Goal: Check status: Check status

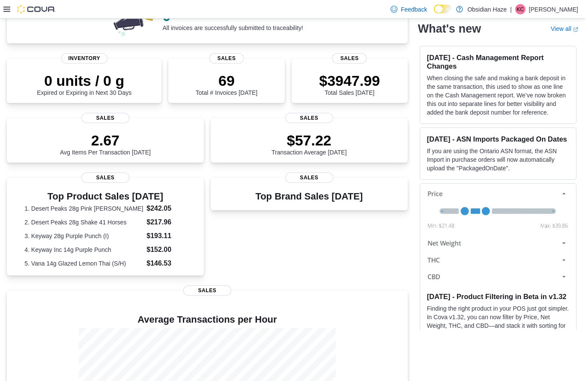
scroll to position [95, 0]
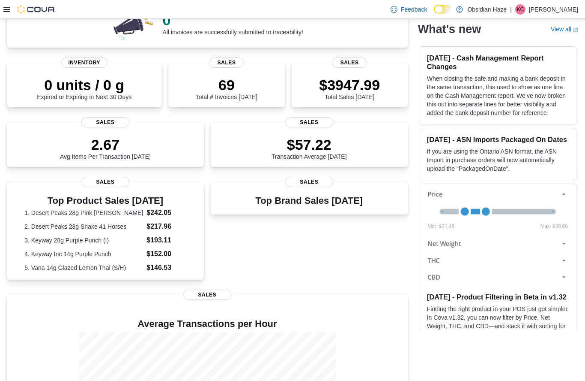
click at [9, 12] on icon at bounding box center [6, 9] width 7 height 5
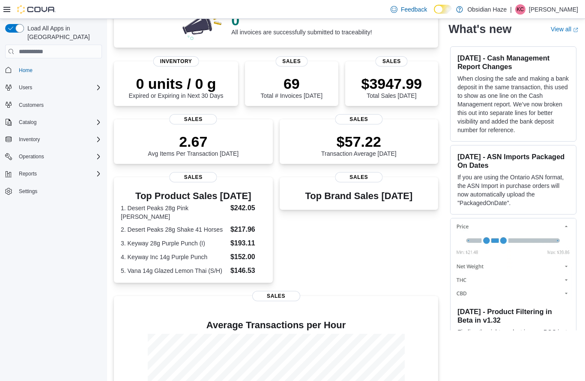
click at [97, 171] on icon "Complex example" at bounding box center [98, 173] width 3 height 5
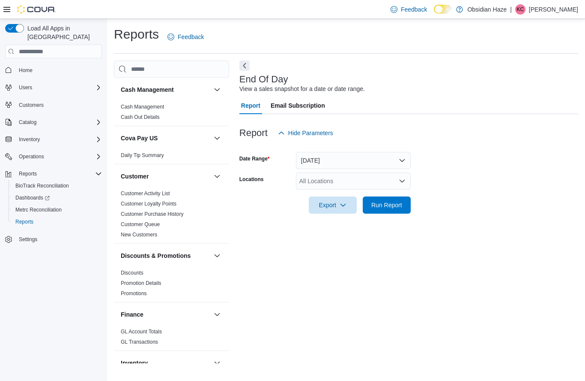
scroll to position [19, 0]
click at [382, 201] on span "Run Report" at bounding box center [387, 205] width 31 height 9
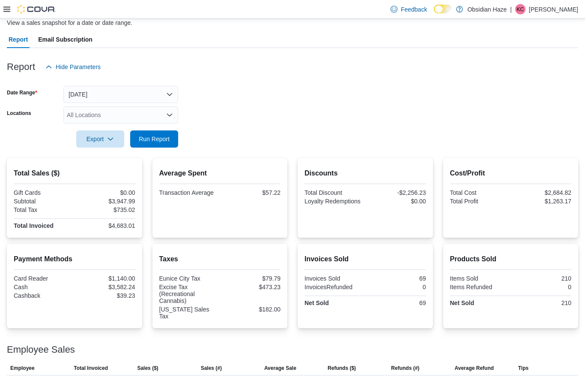
scroll to position [105, 0]
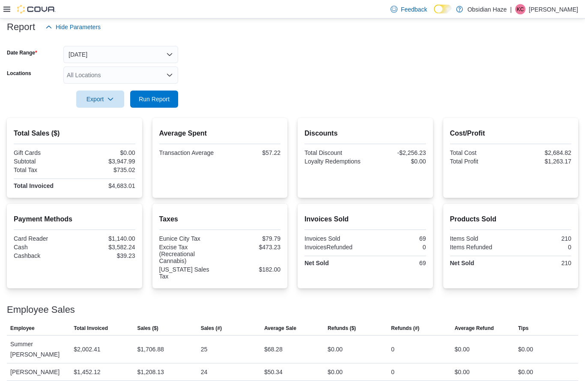
click at [91, 60] on button "[DATE]" at bounding box center [120, 54] width 115 height 17
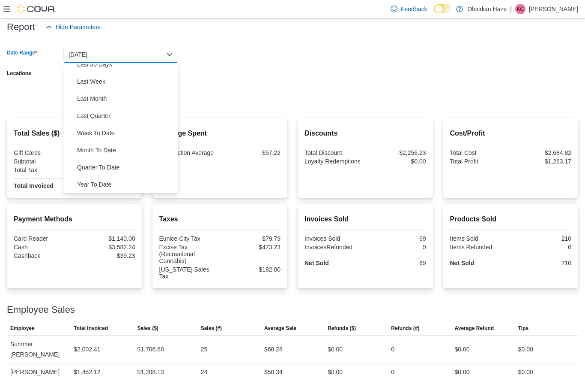
scroll to position [129, 0]
click at [92, 147] on span "Month To Date" at bounding box center [126, 150] width 98 height 10
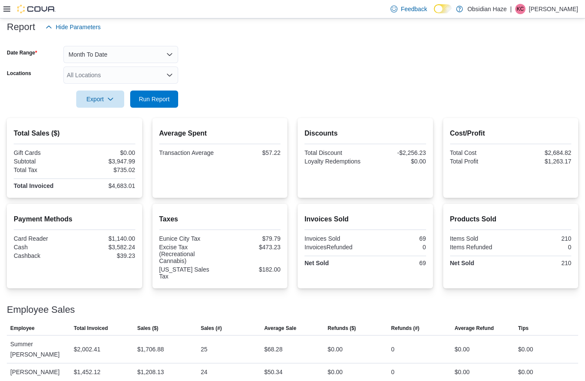
click at [148, 100] on span "Run Report" at bounding box center [154, 99] width 31 height 9
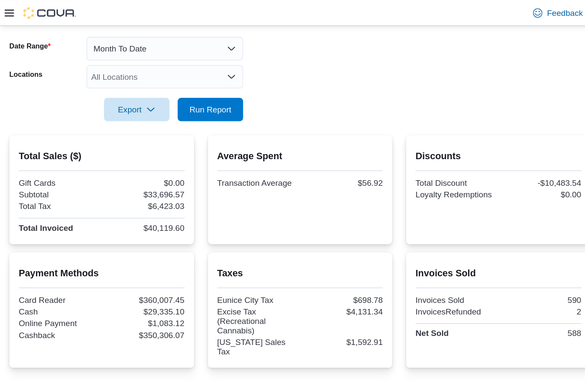
scroll to position [124, 0]
click at [87, 37] on button "Month To Date" at bounding box center [120, 35] width 115 height 17
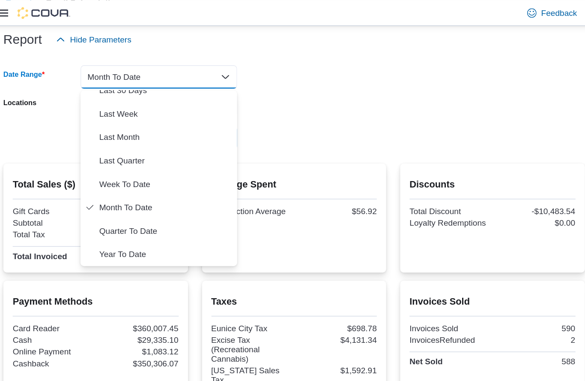
scroll to position [104, 0]
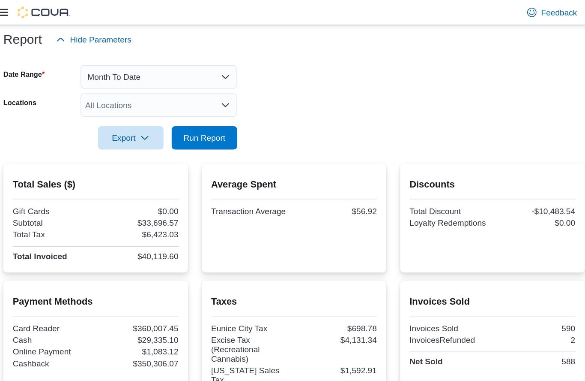
click at [81, 58] on button "Month To Date" at bounding box center [120, 56] width 115 height 17
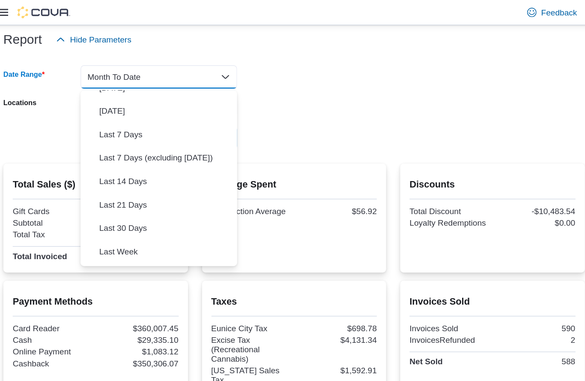
scroll to position [26, 0]
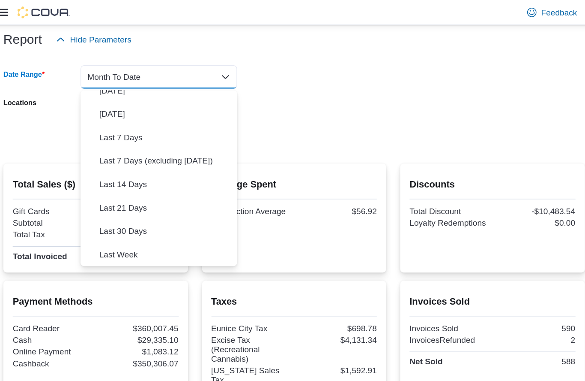
click at [83, 100] on span "Last 7 Days" at bounding box center [126, 101] width 98 height 10
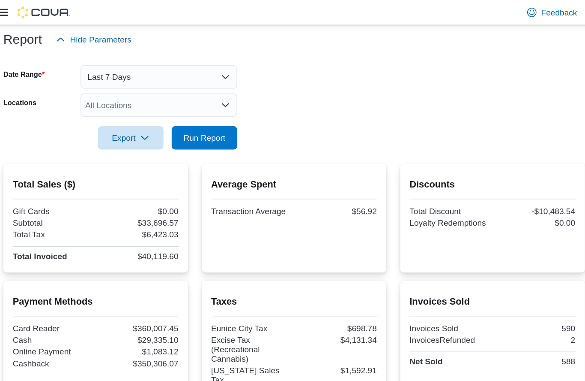
click at [140, 103] on span "Run Report" at bounding box center [154, 101] width 31 height 9
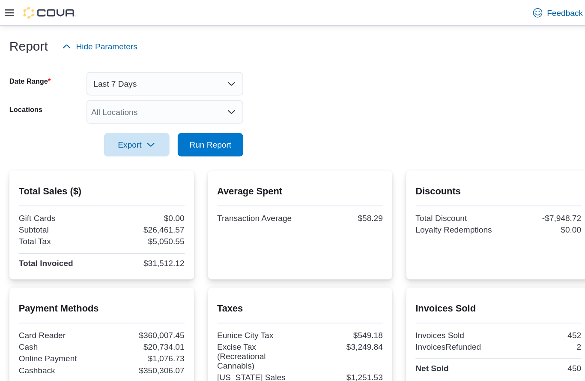
scroll to position [78, 0]
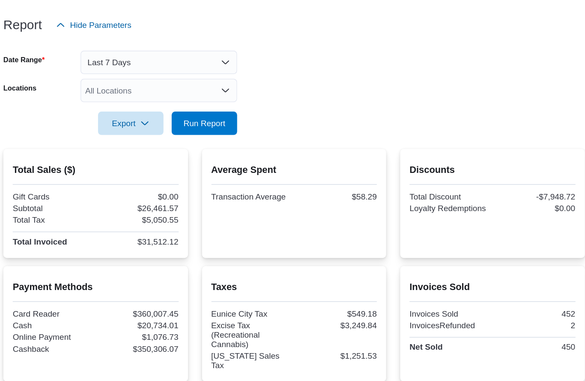
click at [93, 73] on button "Last 7 Days" at bounding box center [120, 81] width 115 height 17
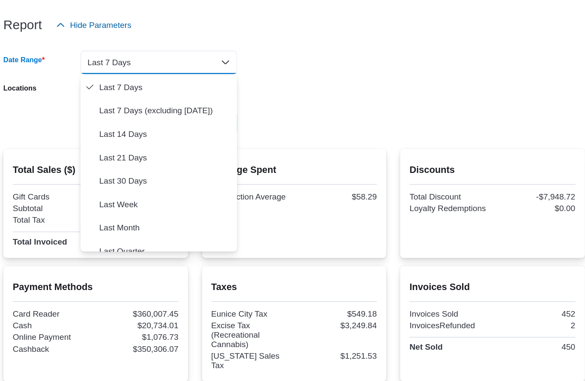
scroll to position [61, 0]
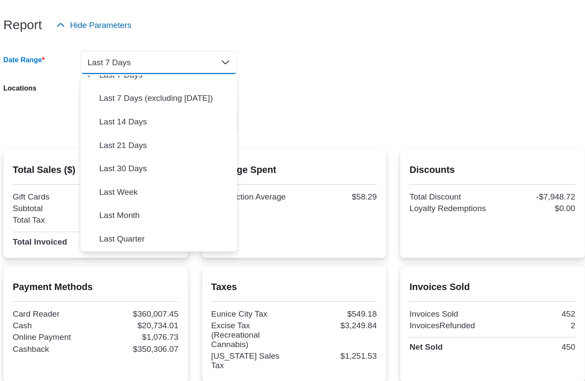
click at [91, 154] on span "Last 30 Days" at bounding box center [126, 159] width 98 height 10
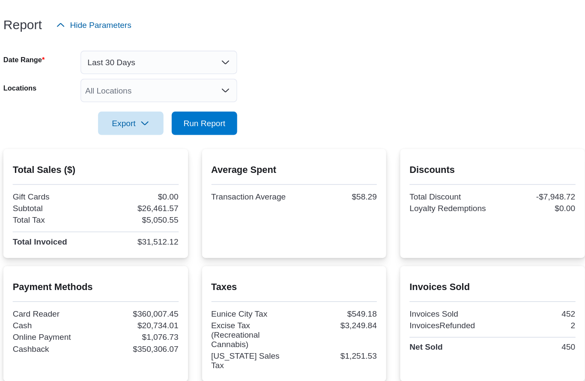
click at [143, 122] on span "Run Report" at bounding box center [154, 126] width 31 height 9
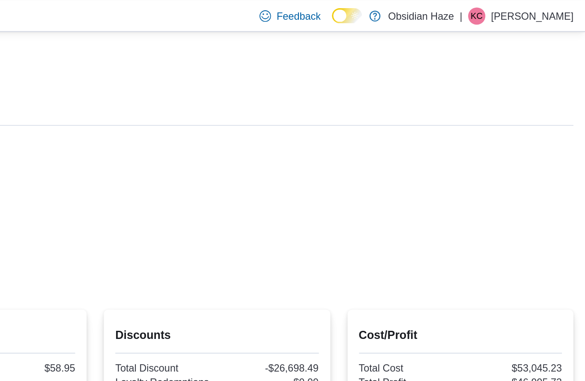
scroll to position [38, 0]
